Goal: Use online tool/utility: Utilize a website feature to perform a specific function

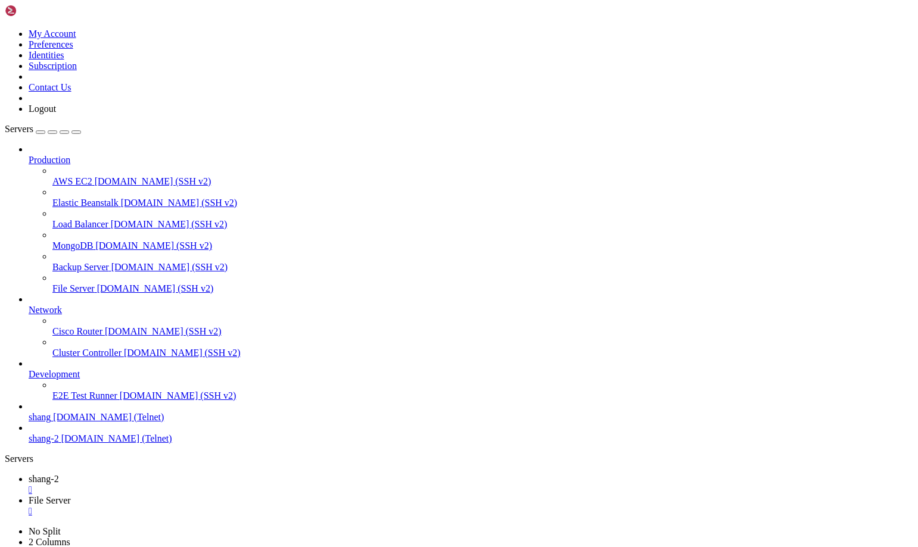
scroll to position [11, 2]
click at [173, 474] on link "shang-2 " at bounding box center [471, 484] width 885 height 21
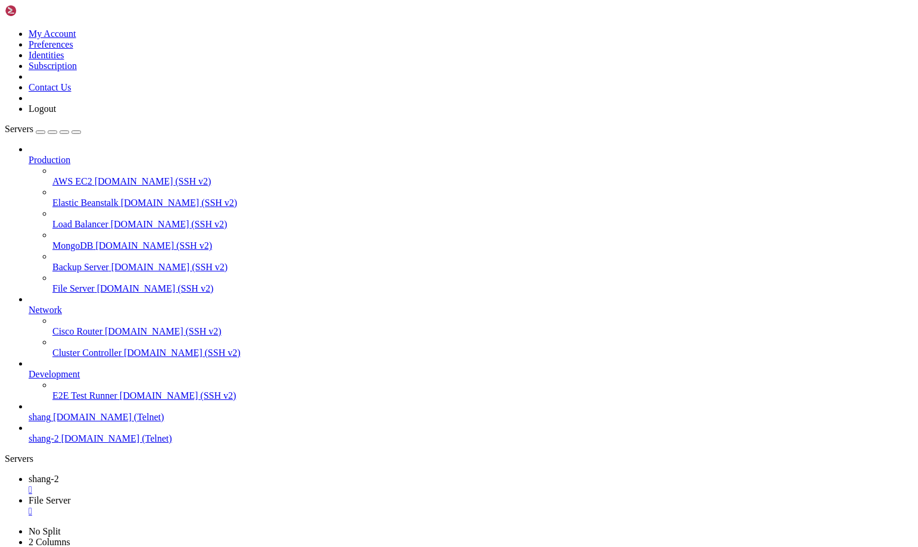
drag, startPoint x: 771, startPoint y: 1176, endPoint x: 922, endPoint y: 1246, distance: 165.8
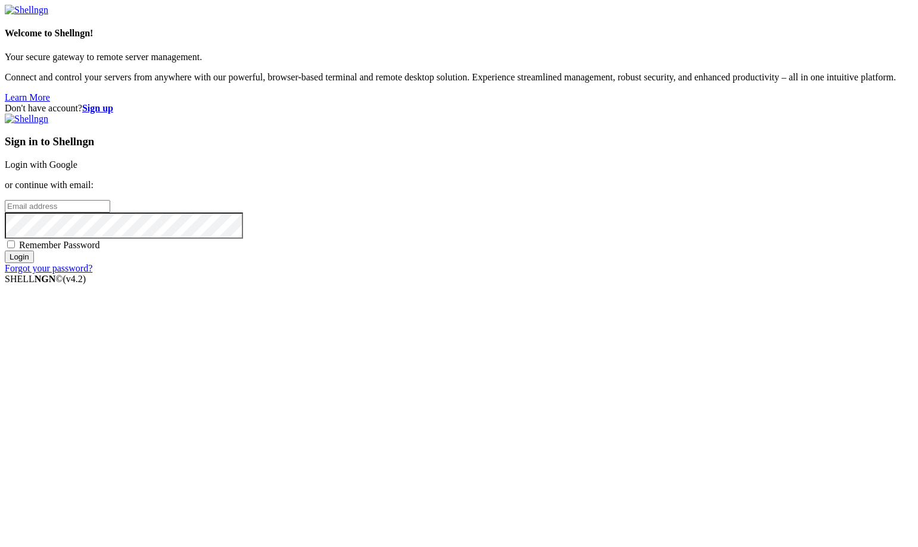
click at [77, 170] on link "Login with Google" at bounding box center [41, 165] width 73 height 10
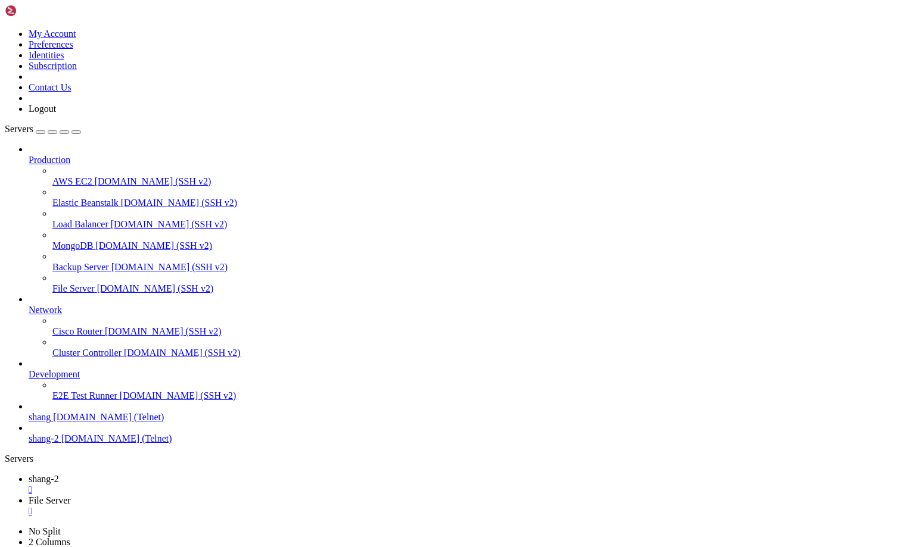
scroll to position [27398, 0]
click at [175, 474] on link "shang-2 " at bounding box center [471, 484] width 885 height 21
drag, startPoint x: 141, startPoint y: 1127, endPoint x: 206, endPoint y: 1168, distance: 76.5
